Goal: Find specific page/section

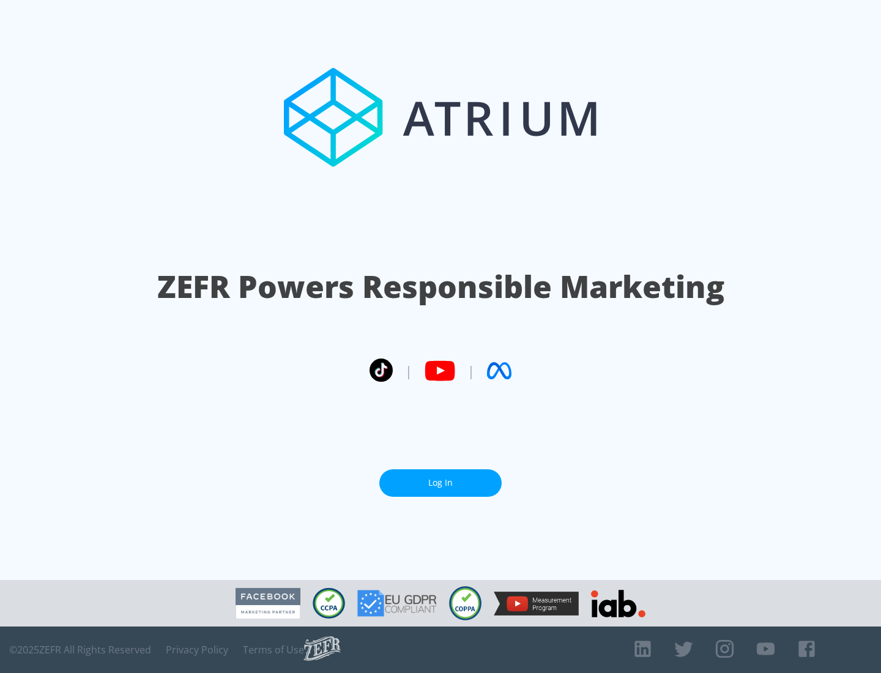
click at [441, 483] on link "Log In" at bounding box center [440, 483] width 122 height 28
